Goal: Task Accomplishment & Management: Manage account settings

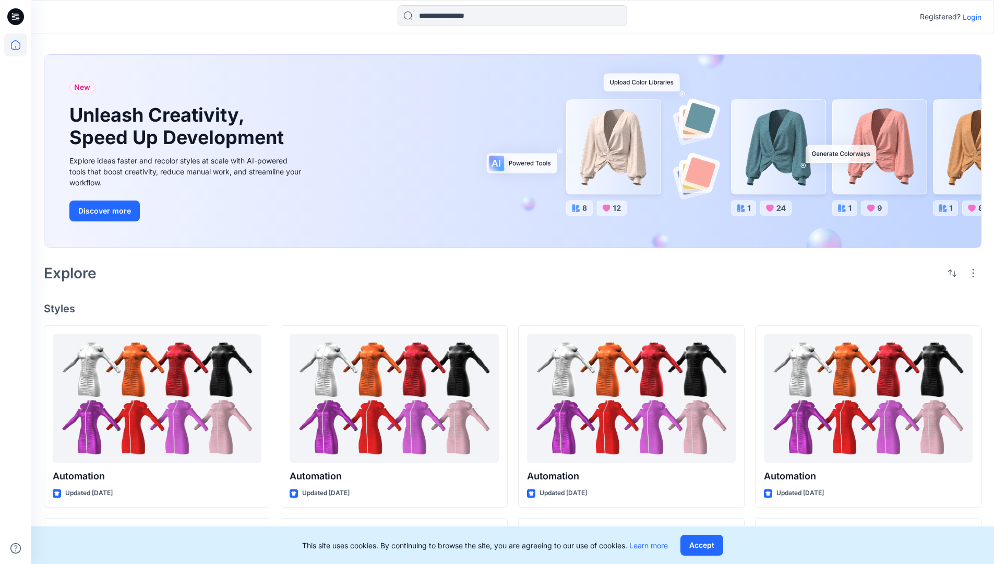
click at [970, 17] on p "Login" at bounding box center [972, 16] width 19 height 11
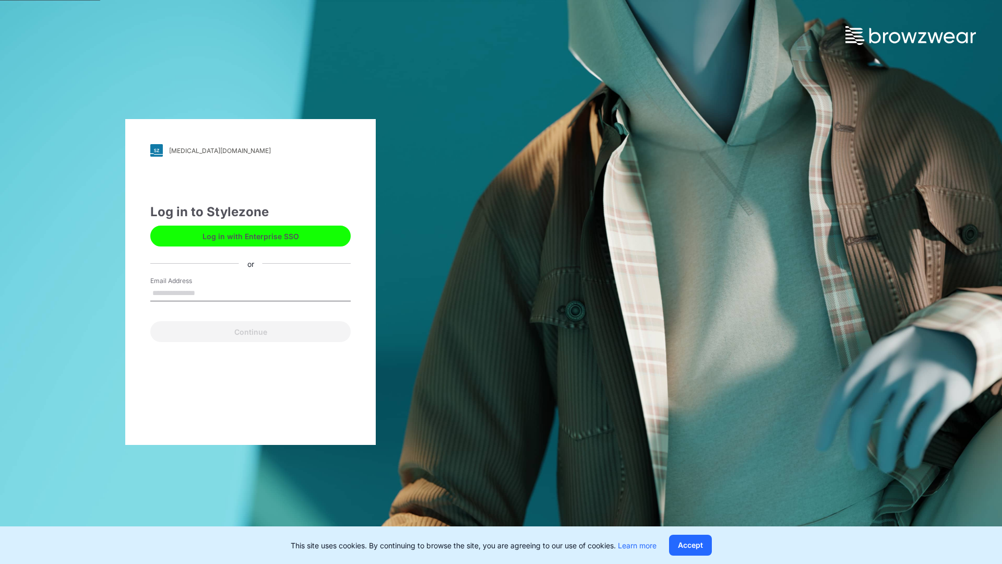
click at [206, 292] on input "Email Address" at bounding box center [250, 293] width 200 height 16
type input "**********"
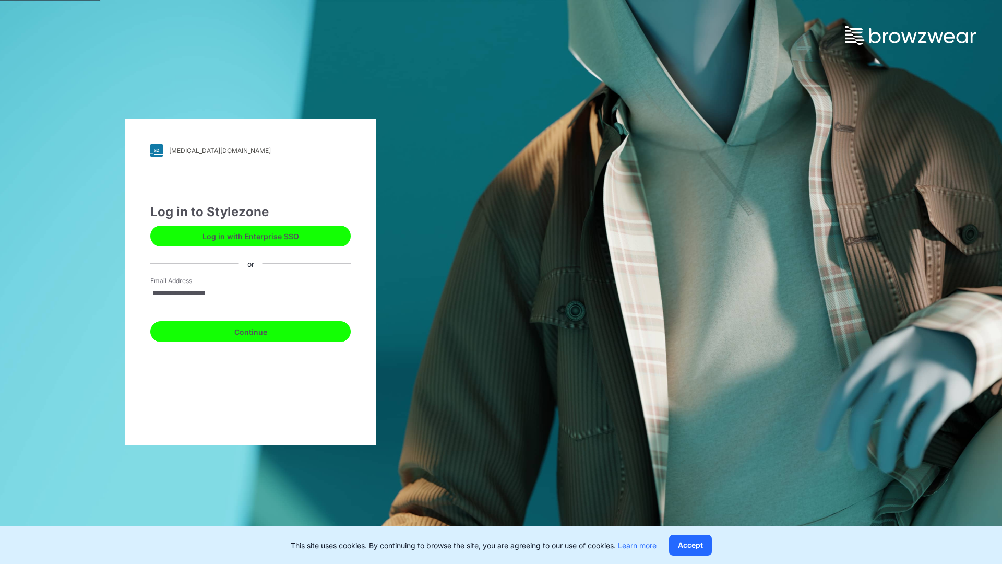
click at [262, 330] on button "Continue" at bounding box center [250, 331] width 200 height 21
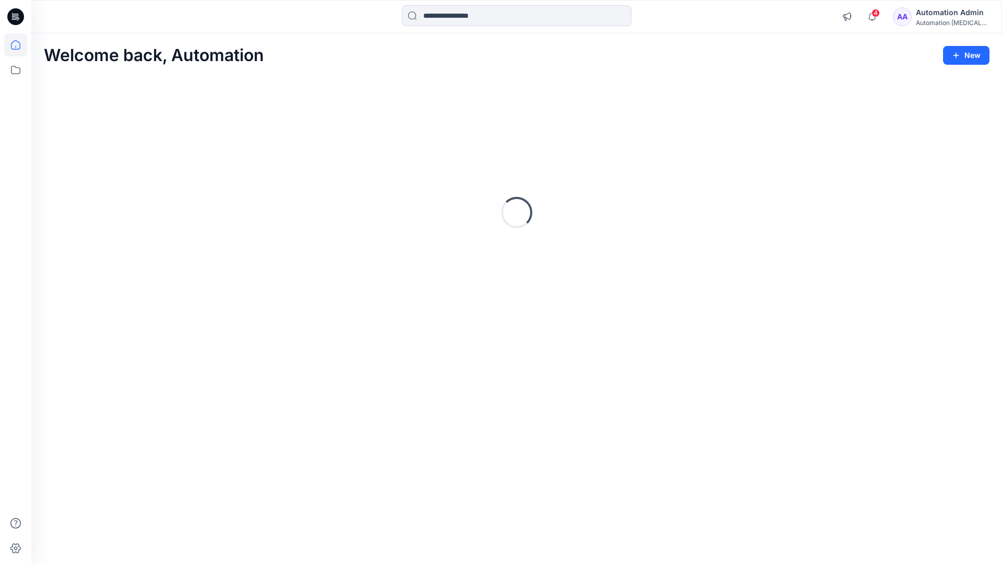
click at [20, 45] on icon at bounding box center [15, 44] width 9 height 9
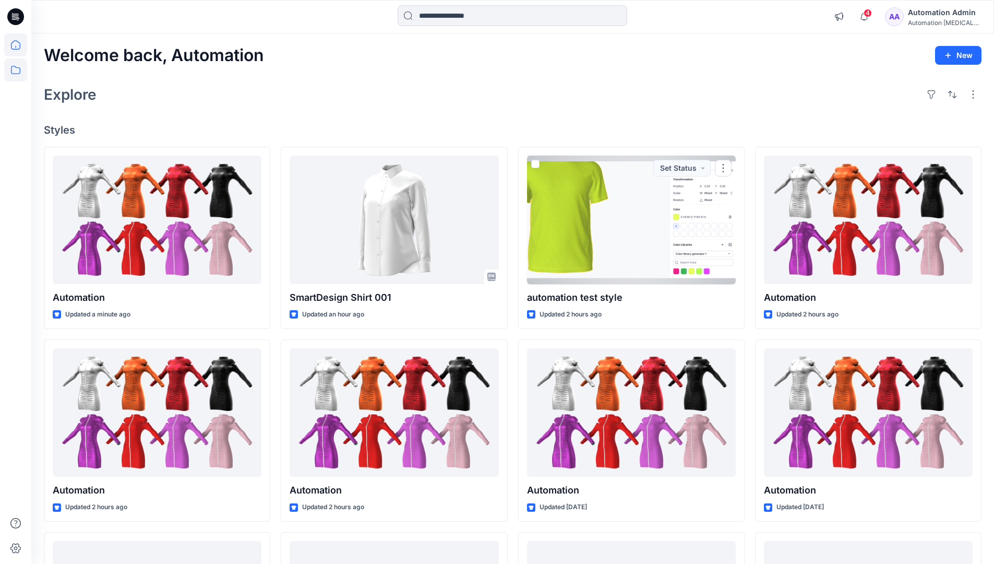
click at [17, 69] on icon at bounding box center [15, 69] width 23 height 23
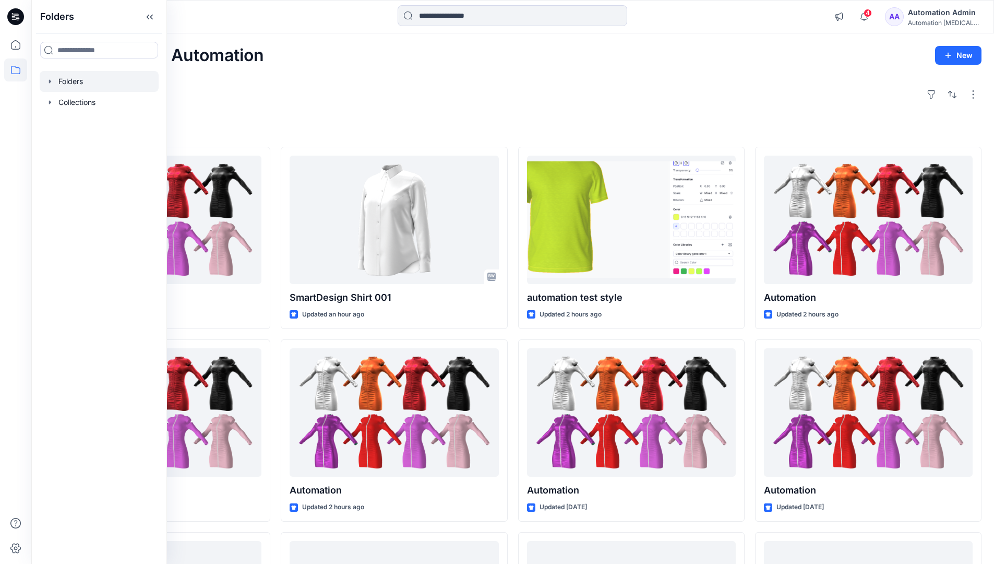
click at [69, 79] on div at bounding box center [99, 81] width 119 height 21
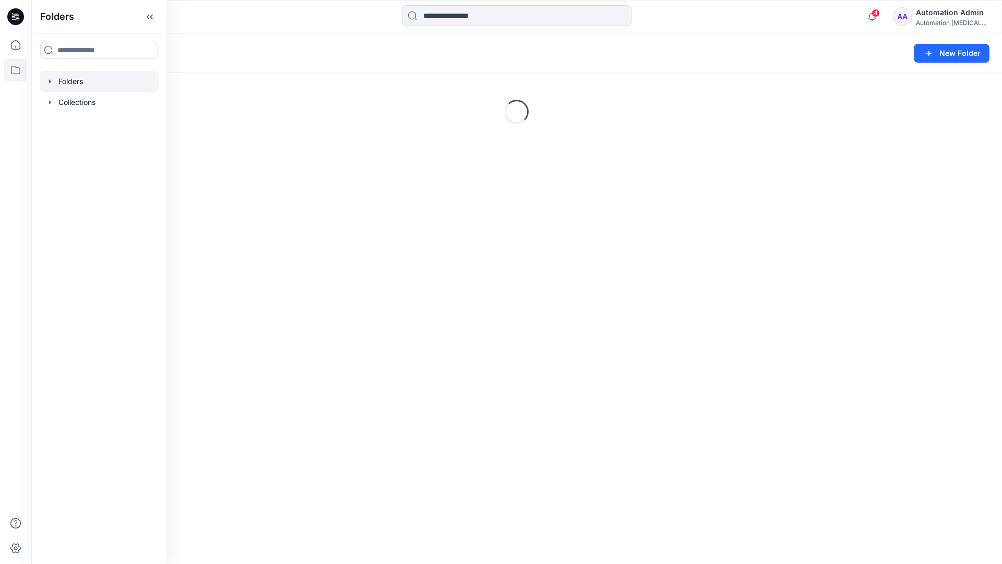
scroll to position [191, 0]
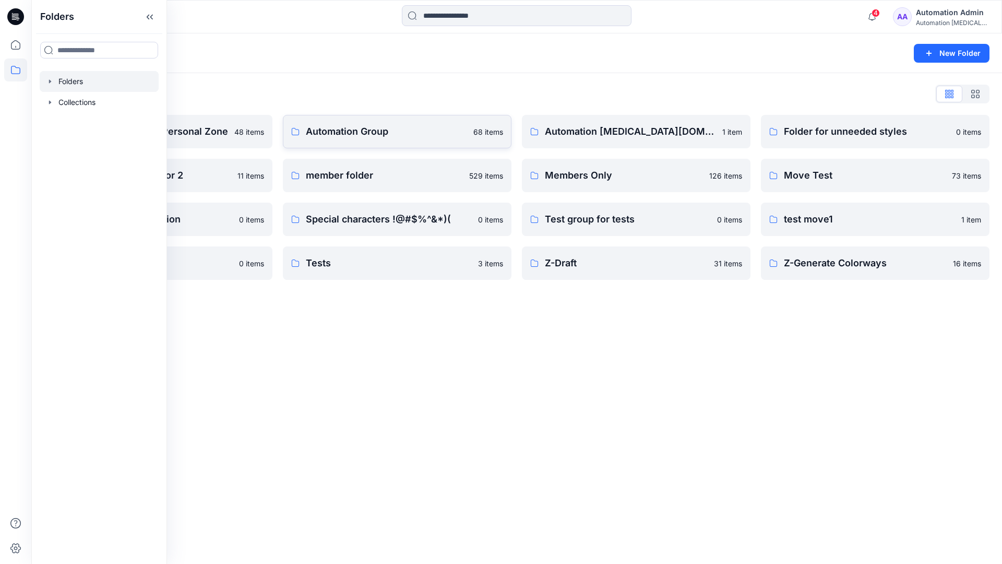
click at [379, 136] on p "Automation Group" at bounding box center [386, 131] width 161 height 15
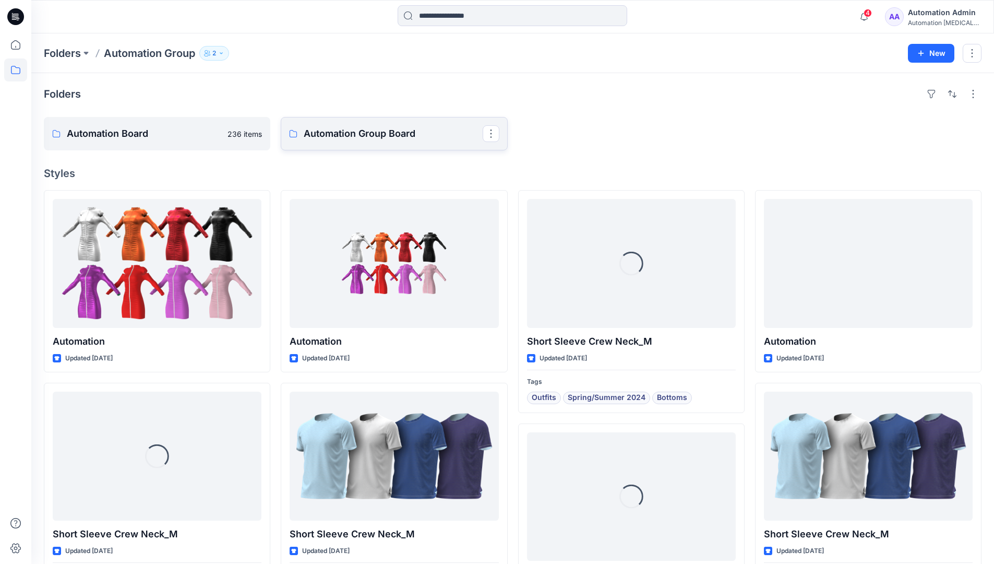
click at [353, 140] on p "Automation Group Board" at bounding box center [393, 133] width 178 height 15
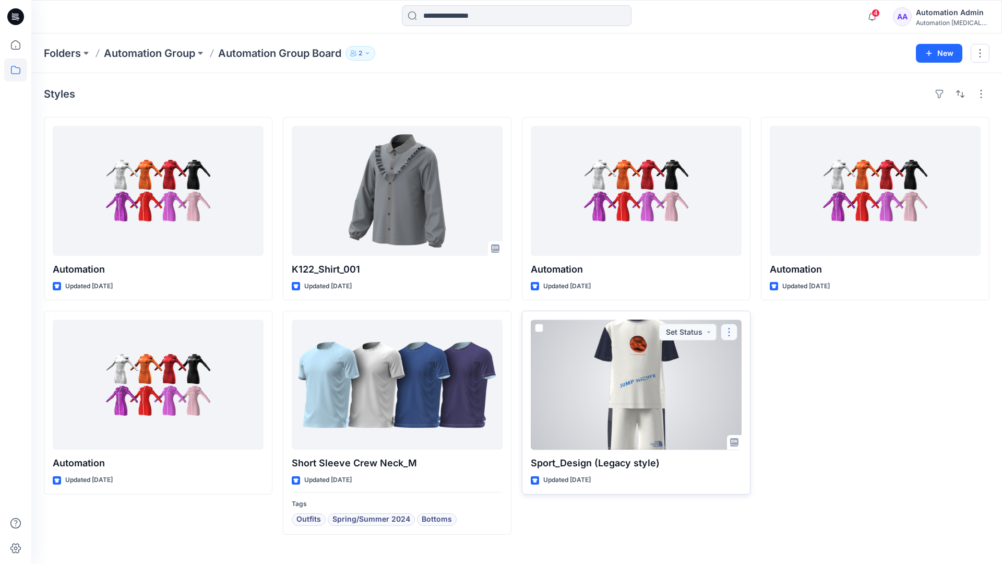
click at [728, 331] on button "button" at bounding box center [729, 332] width 17 height 17
click at [754, 432] on p "Move to" at bounding box center [756, 433] width 28 height 11
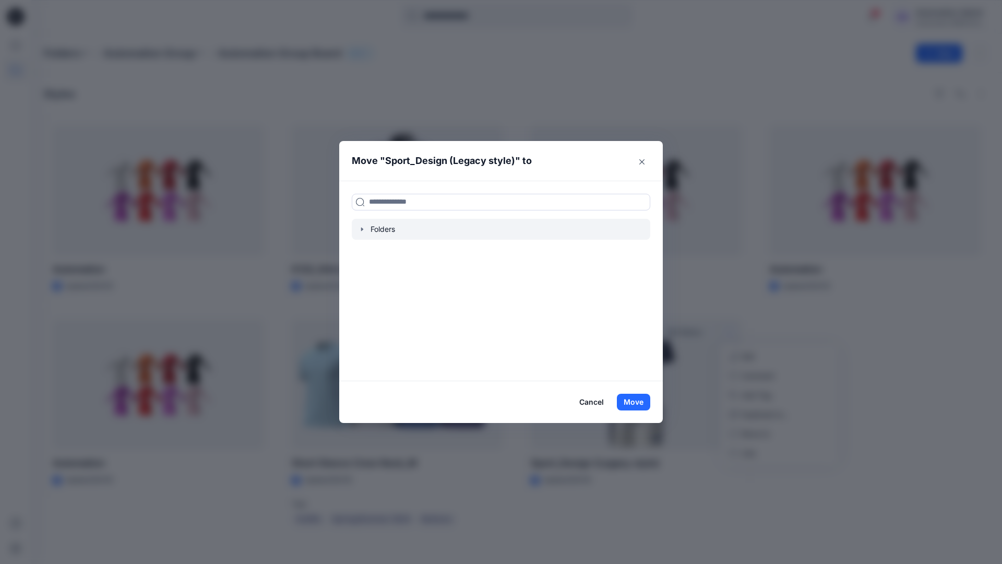
click at [360, 228] on icon "button" at bounding box center [362, 229] width 8 height 8
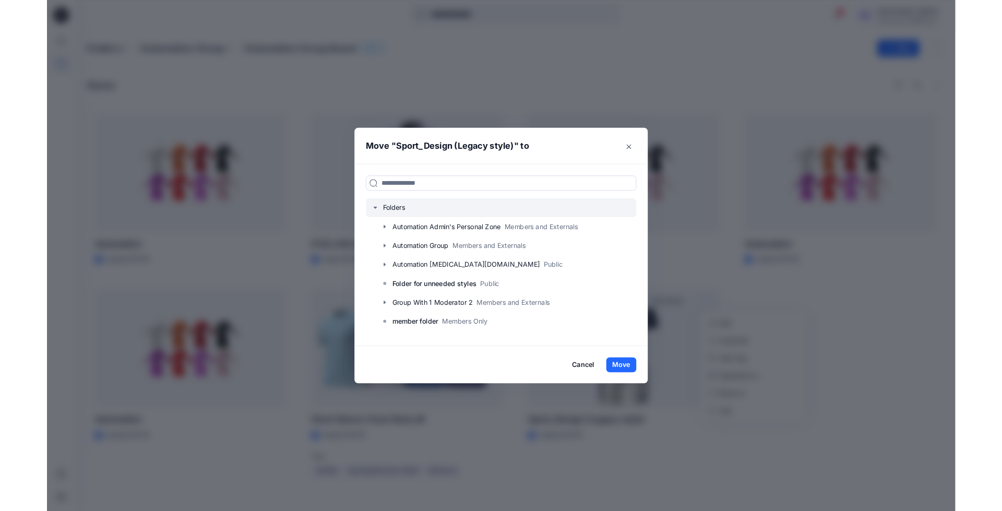
scroll to position [103, 0]
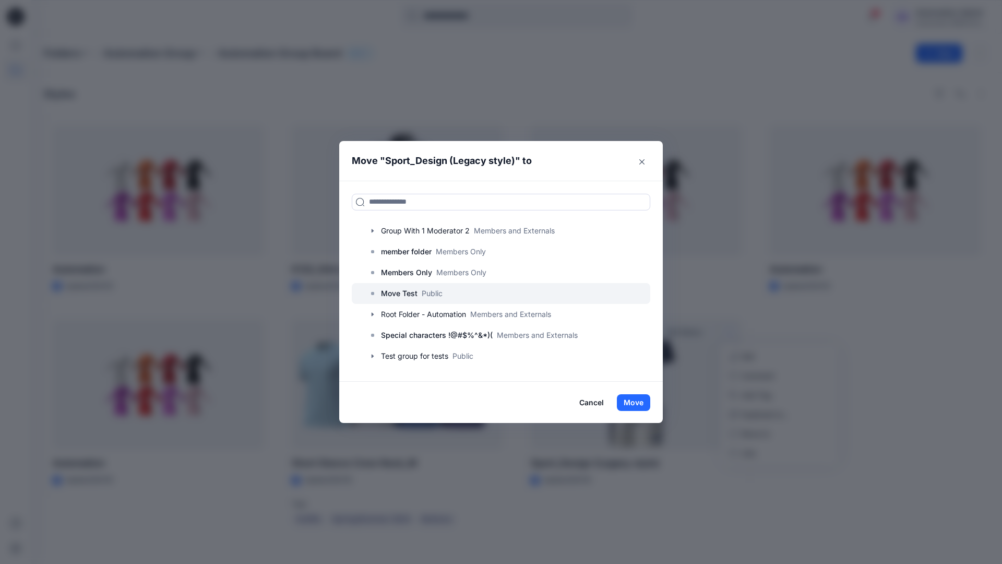
click at [402, 295] on p "Move Test" at bounding box center [399, 293] width 37 height 13
click at [636, 401] on button "Move" at bounding box center [633, 402] width 33 height 17
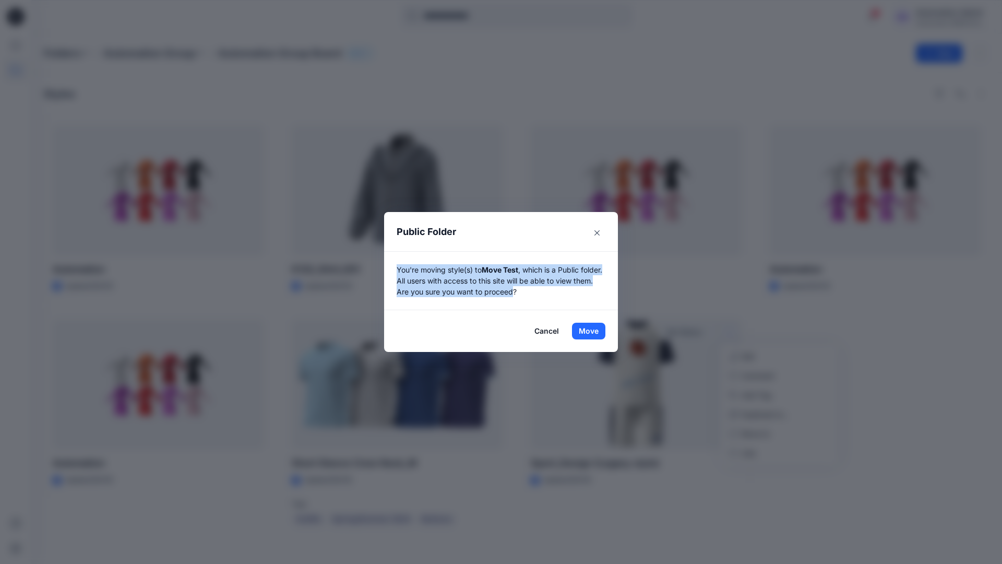
drag, startPoint x: 636, startPoint y: 401, endPoint x: 537, endPoint y: 291, distance: 148.2
click at [537, 291] on p "You're moving style(s) to Move Test , which is a Public folder. All users with …" at bounding box center [501, 280] width 209 height 33
click at [589, 331] on button "Move" at bounding box center [588, 331] width 33 height 17
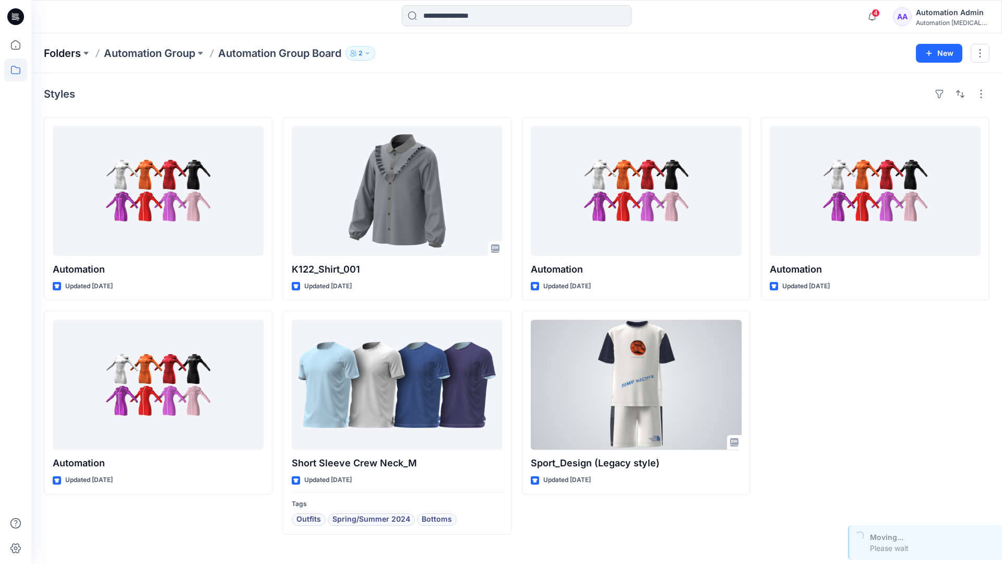
click at [61, 50] on p "Folders" at bounding box center [62, 53] width 37 height 15
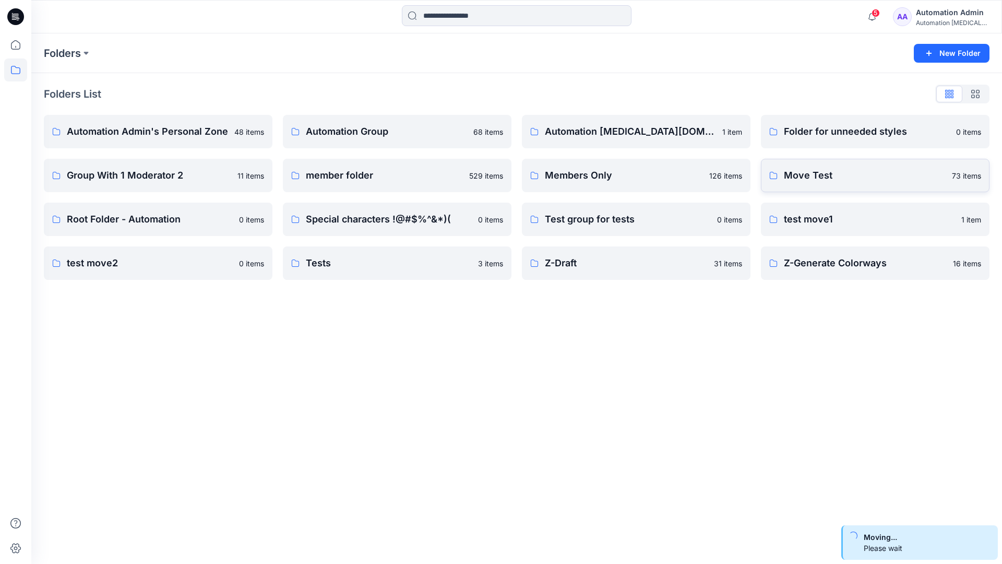
click at [842, 181] on p "Move Test" at bounding box center [865, 175] width 162 height 15
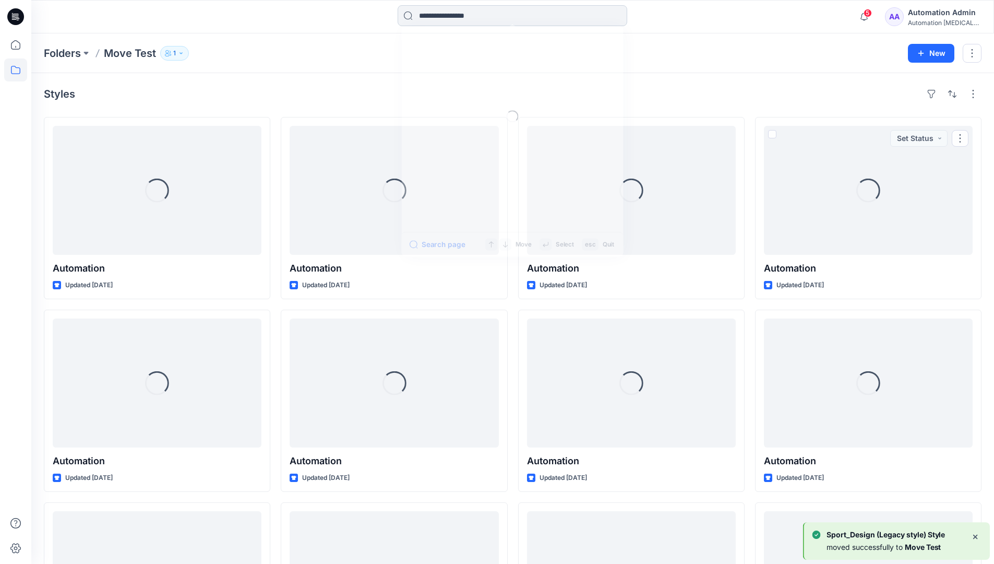
click at [467, 20] on input at bounding box center [513, 15] width 230 height 21
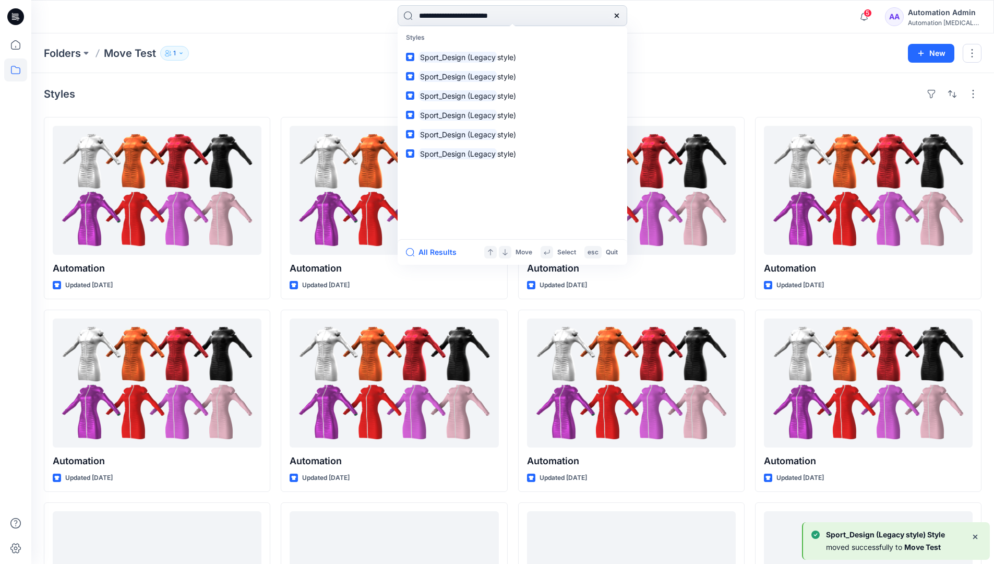
type input "**********"
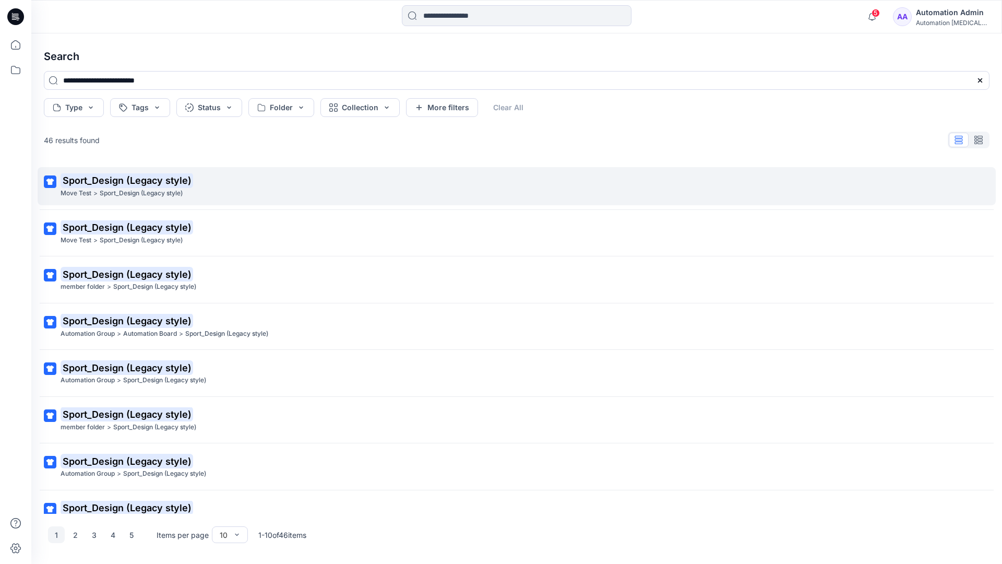
click at [79, 181] on mark "Sport_Design (Legacy style)" at bounding box center [127, 180] width 133 height 15
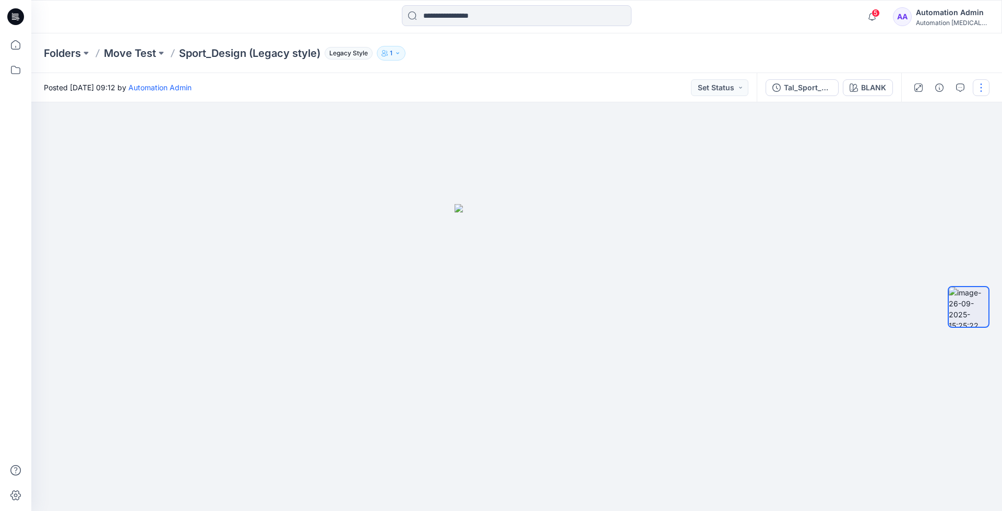
click at [983, 89] on button "button" at bounding box center [981, 87] width 17 height 17
click at [934, 185] on p "Move to..." at bounding box center [925, 189] width 34 height 11
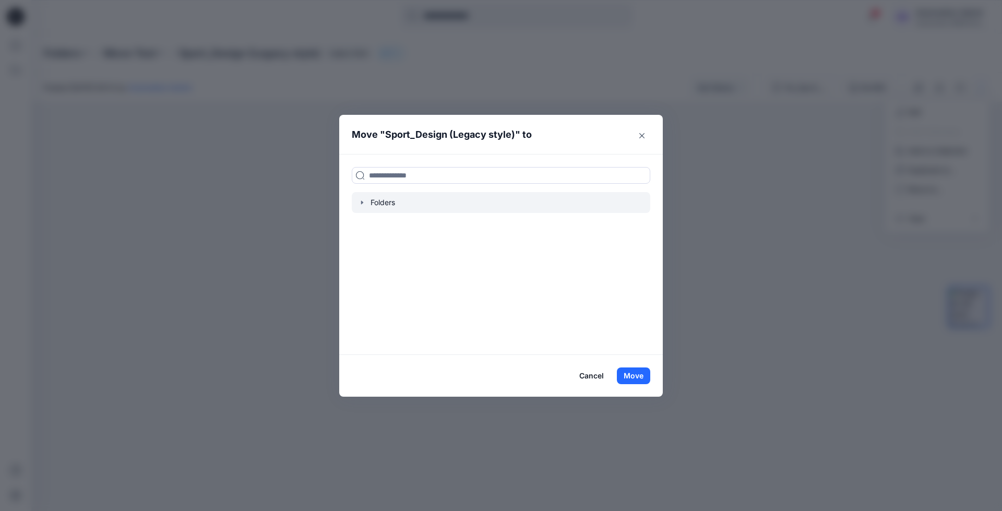
click at [362, 203] on icon "button" at bounding box center [362, 203] width 2 height 4
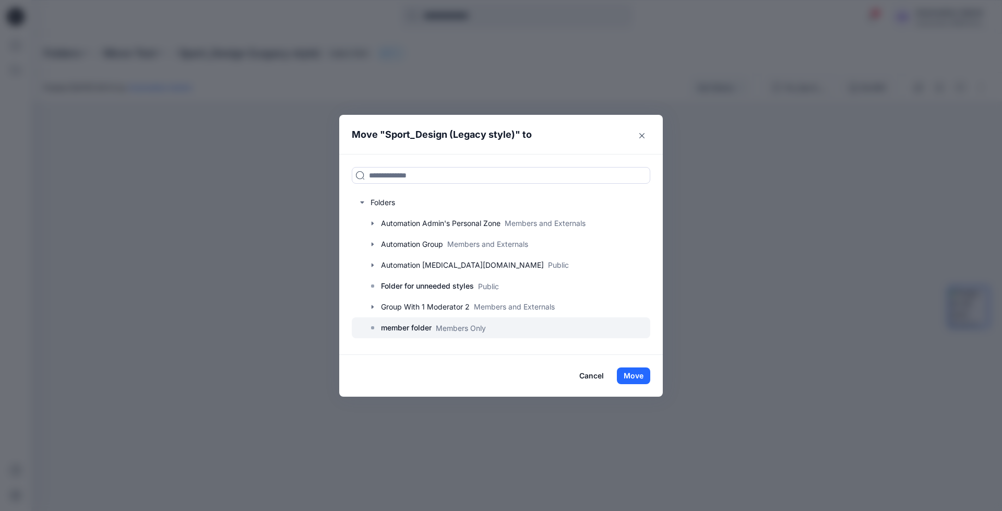
click at [410, 330] on p "member folder" at bounding box center [406, 328] width 51 height 13
click at [644, 374] on button "Move" at bounding box center [633, 375] width 33 height 17
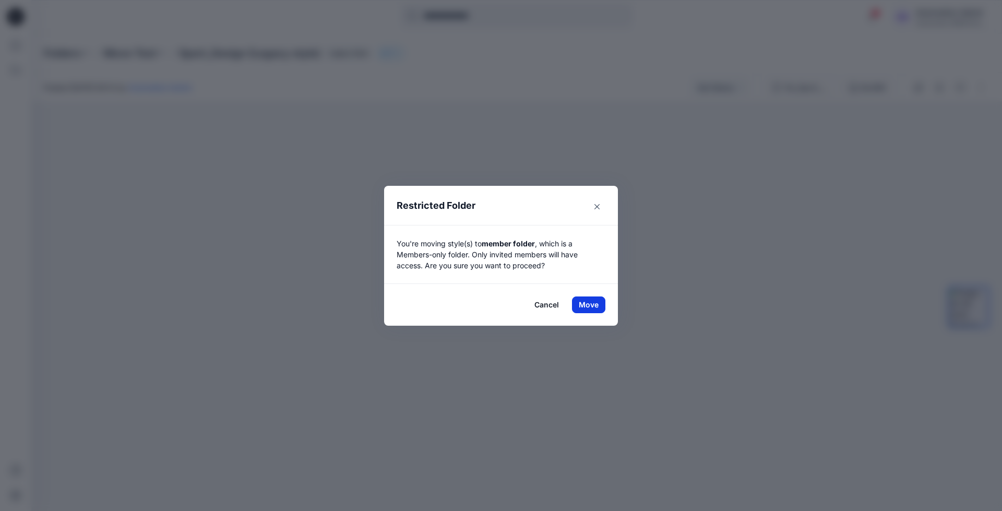
click at [584, 302] on button "Move" at bounding box center [588, 304] width 33 height 17
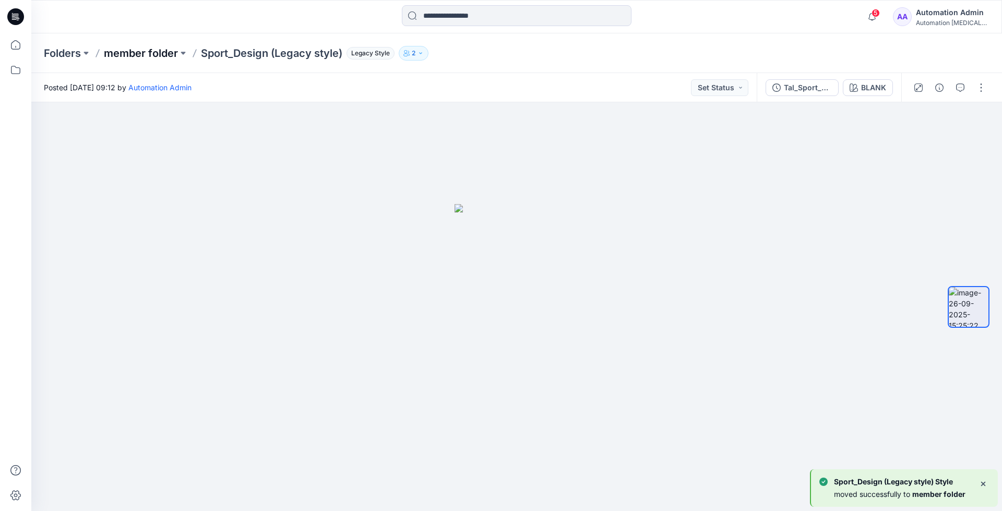
click at [145, 51] on p "member folder" at bounding box center [141, 53] width 74 height 15
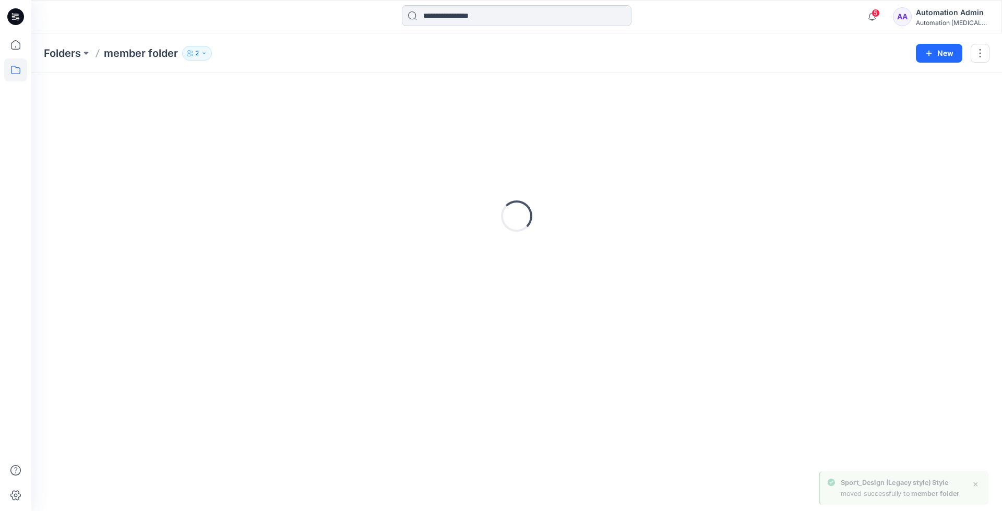
click at [481, 19] on input at bounding box center [517, 15] width 230 height 21
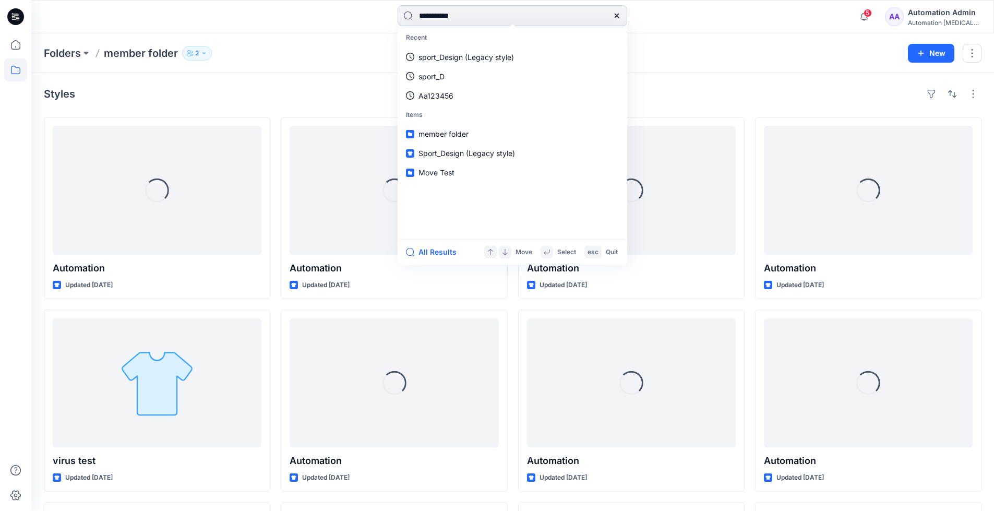
type input "**********"
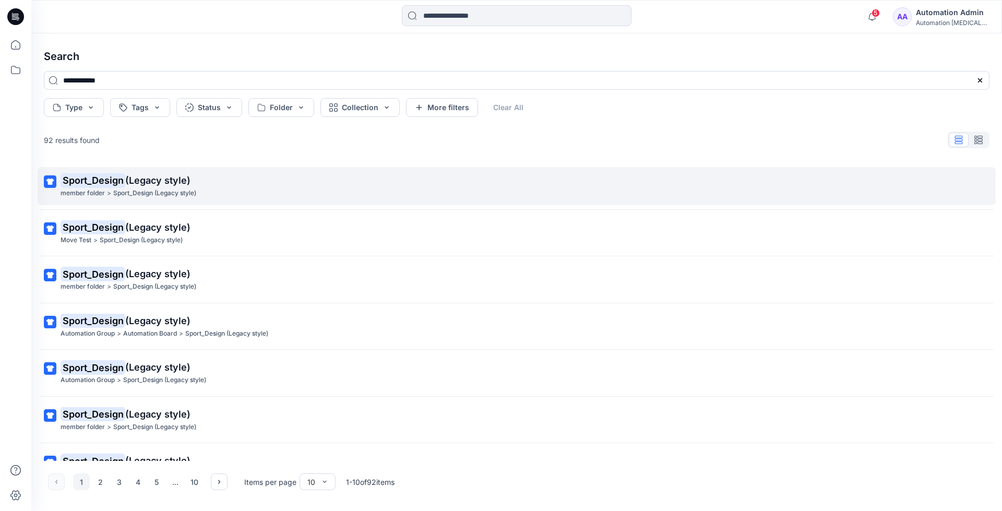
click at [115, 181] on mark "Sport_Design" at bounding box center [93, 180] width 65 height 15
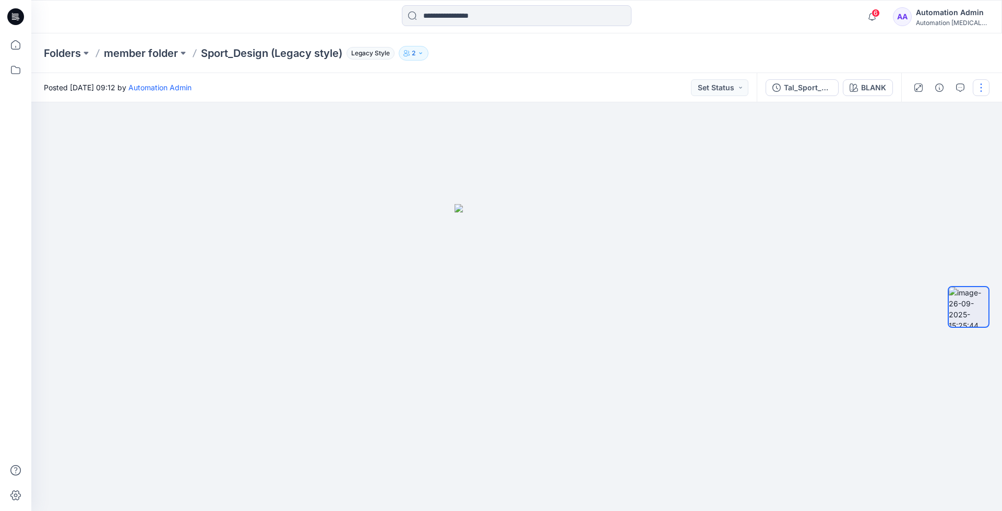
click at [978, 84] on button "button" at bounding box center [981, 87] width 17 height 17
click at [920, 188] on p "Move to..." at bounding box center [925, 189] width 34 height 11
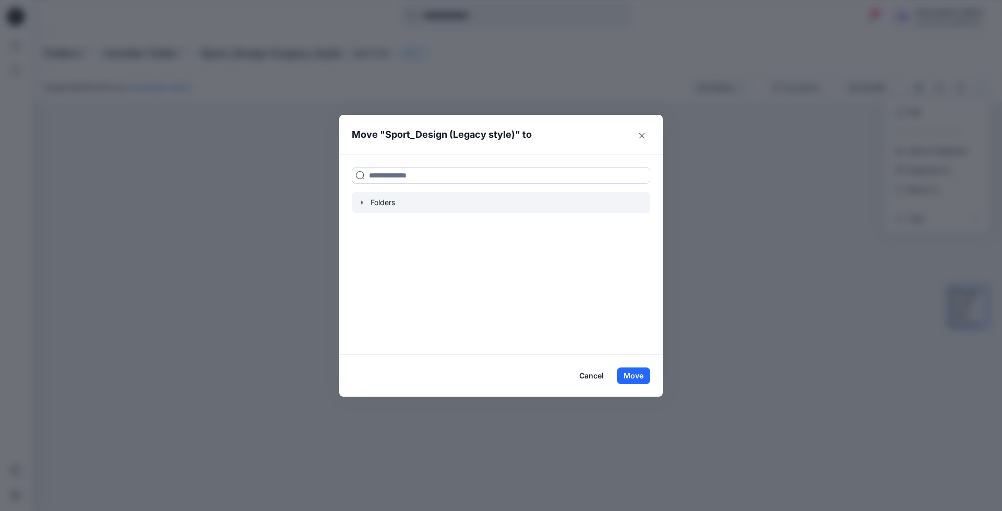
click at [364, 203] on icon "button" at bounding box center [362, 202] width 8 height 8
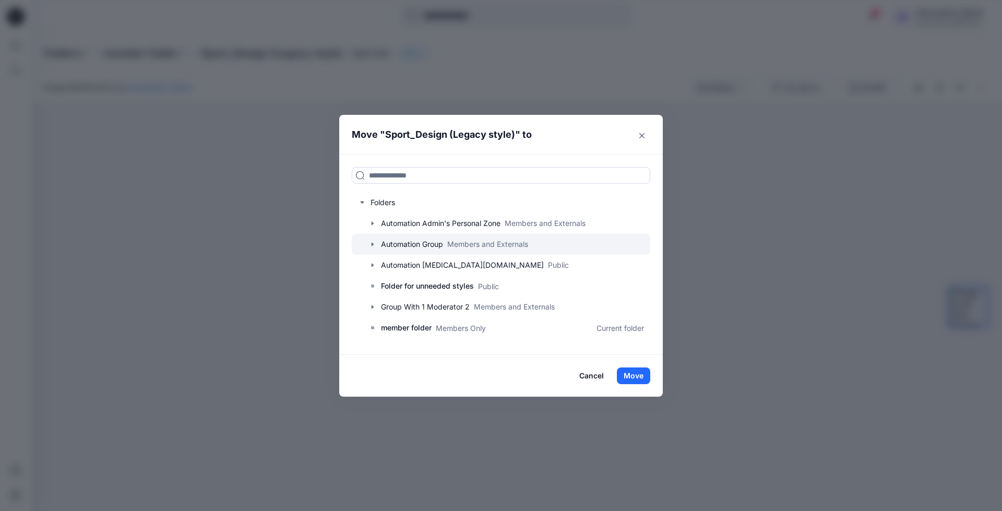
click at [399, 243] on div at bounding box center [501, 244] width 299 height 21
click at [374, 244] on icon "button" at bounding box center [372, 244] width 8 height 8
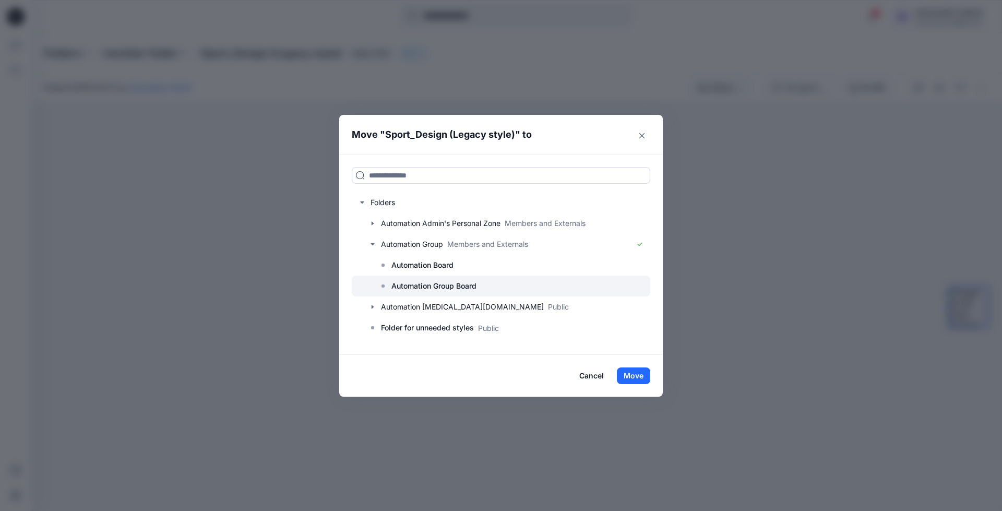
click at [425, 282] on p "Automation Group Board" at bounding box center [433, 286] width 85 height 13
click at [637, 377] on button "Move" at bounding box center [633, 375] width 33 height 17
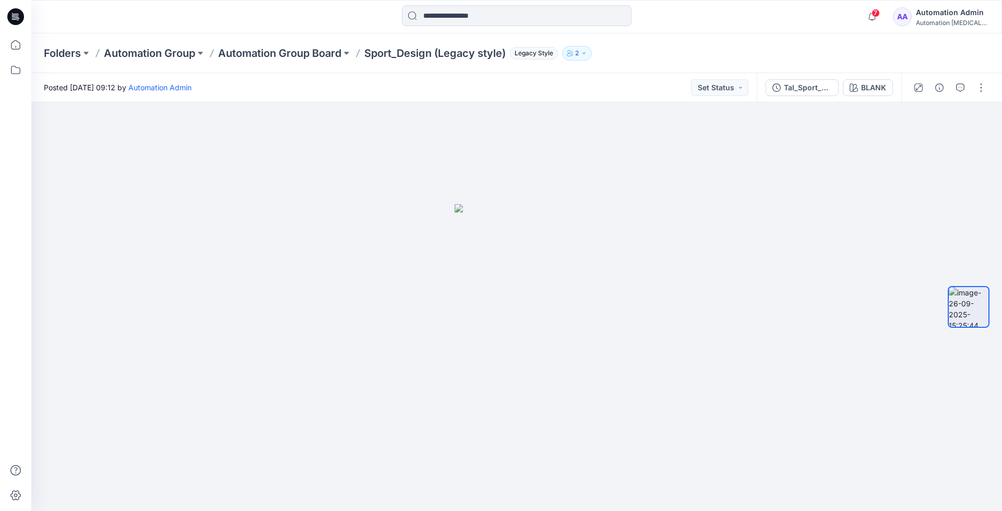
click at [947, 16] on div "Automation Admin" at bounding box center [952, 12] width 73 height 13
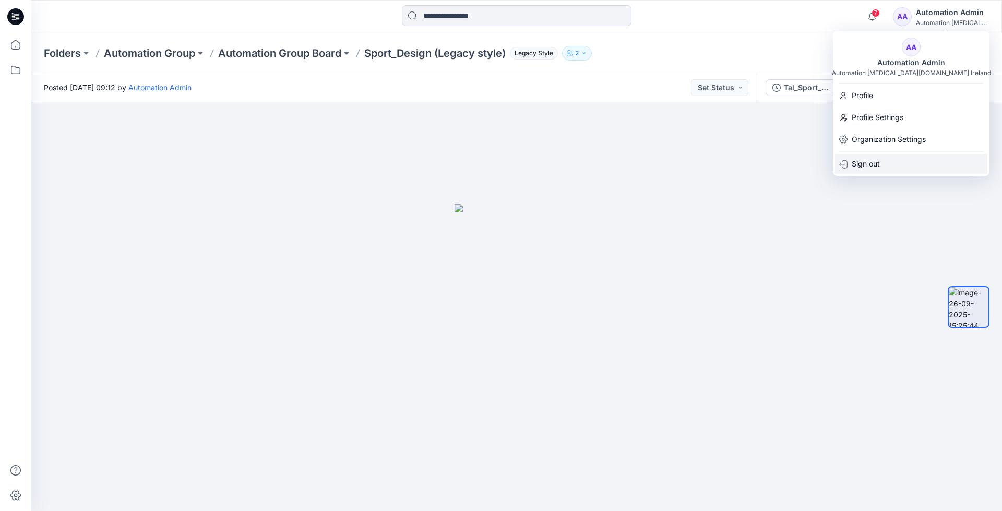
click at [862, 166] on p "Sign out" at bounding box center [866, 164] width 28 height 20
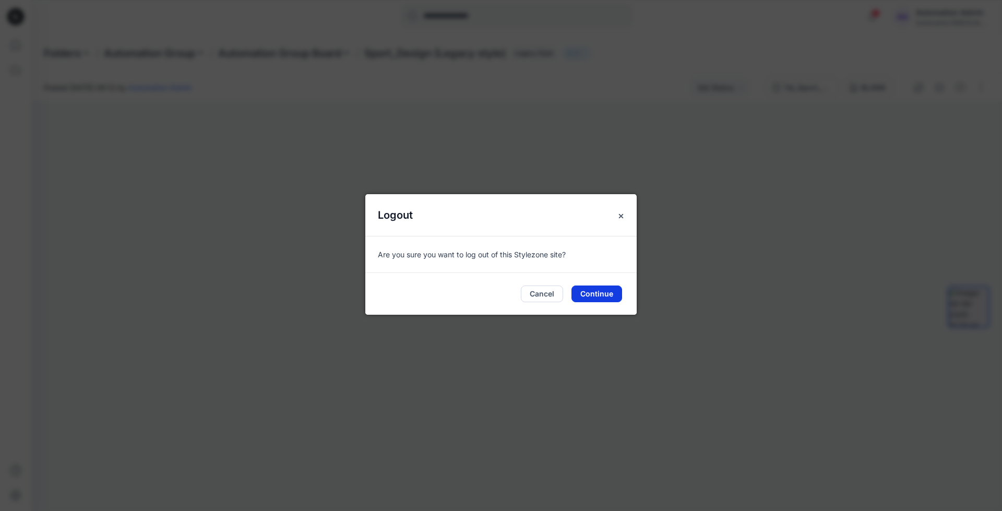
click at [604, 291] on button "Continue" at bounding box center [596, 293] width 51 height 17
